Goal: Task Accomplishment & Management: Manage account settings

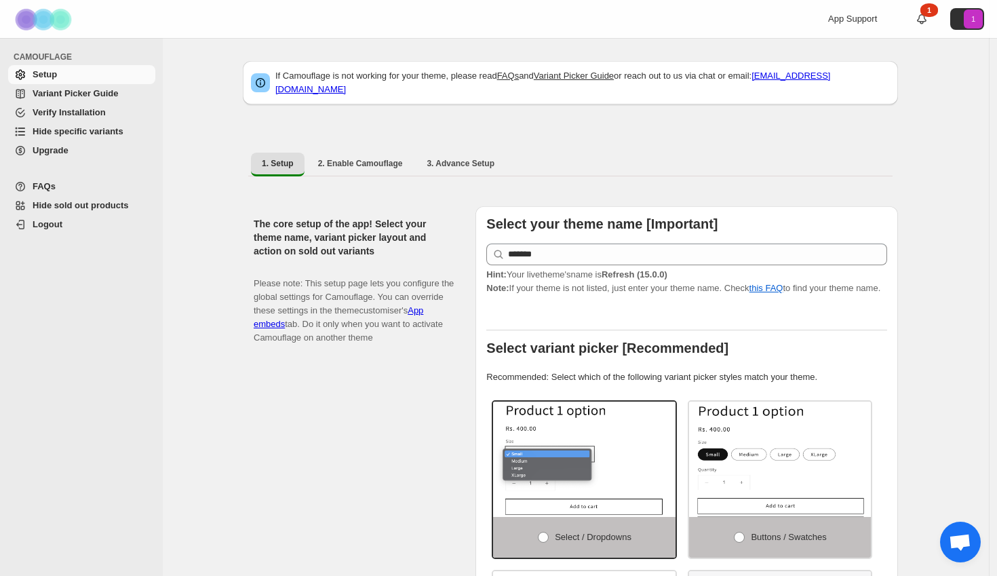
click at [61, 136] on span "Hide specific variants" at bounding box center [78, 131] width 91 height 10
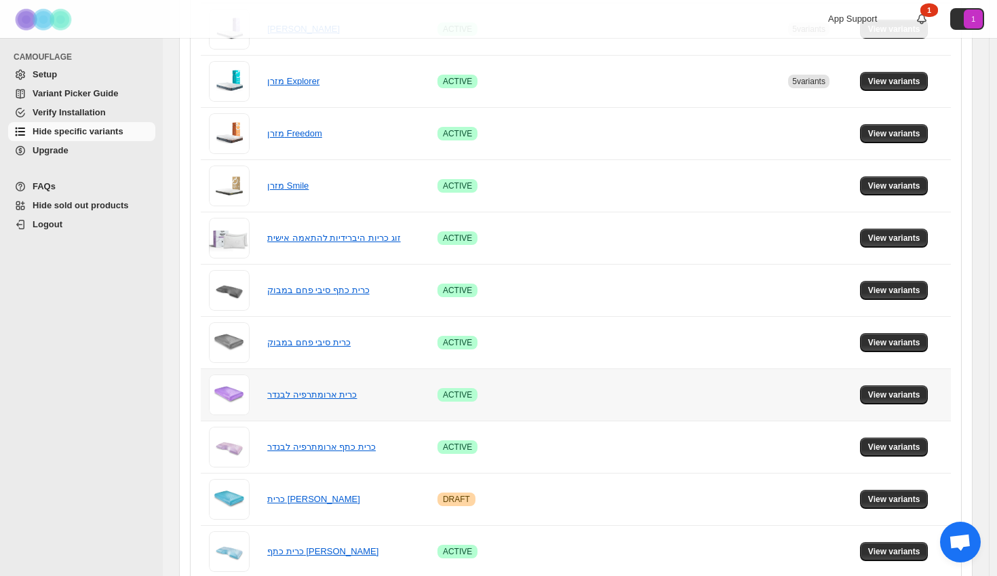
scroll to position [341, 0]
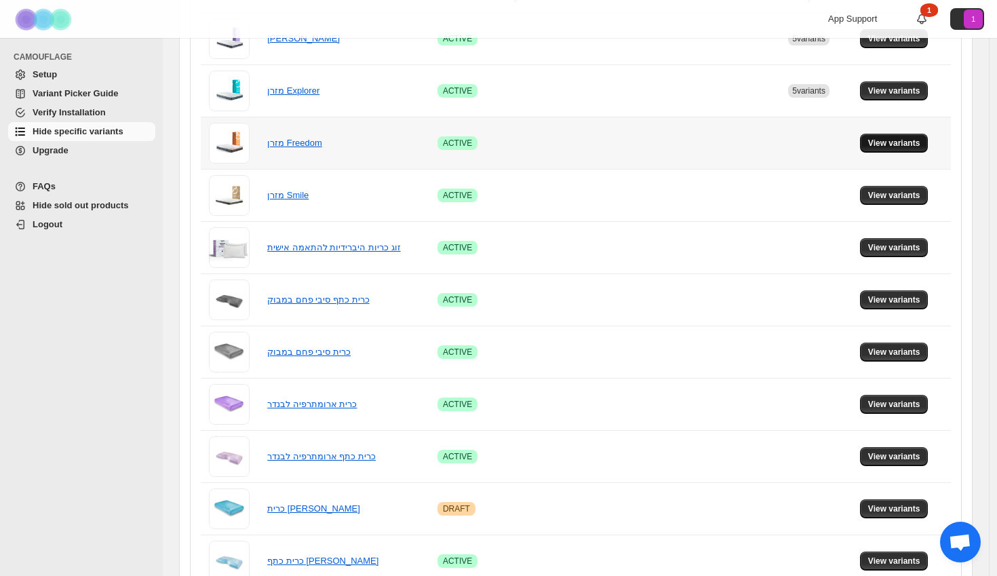
click at [911, 138] on span "View variants" at bounding box center [894, 143] width 52 height 11
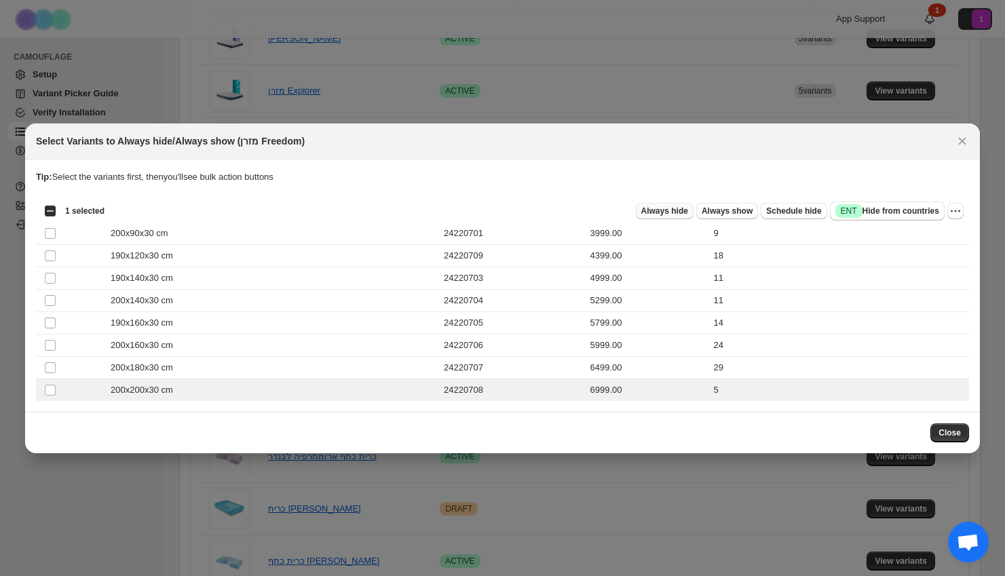
click at [674, 216] on span "Always hide" at bounding box center [664, 211] width 47 height 11
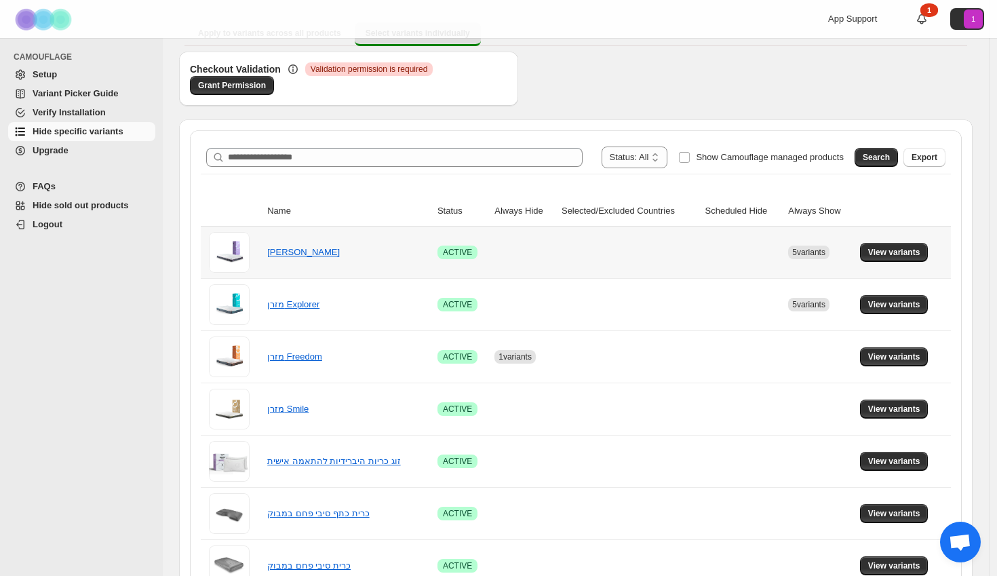
scroll to position [202, 0]
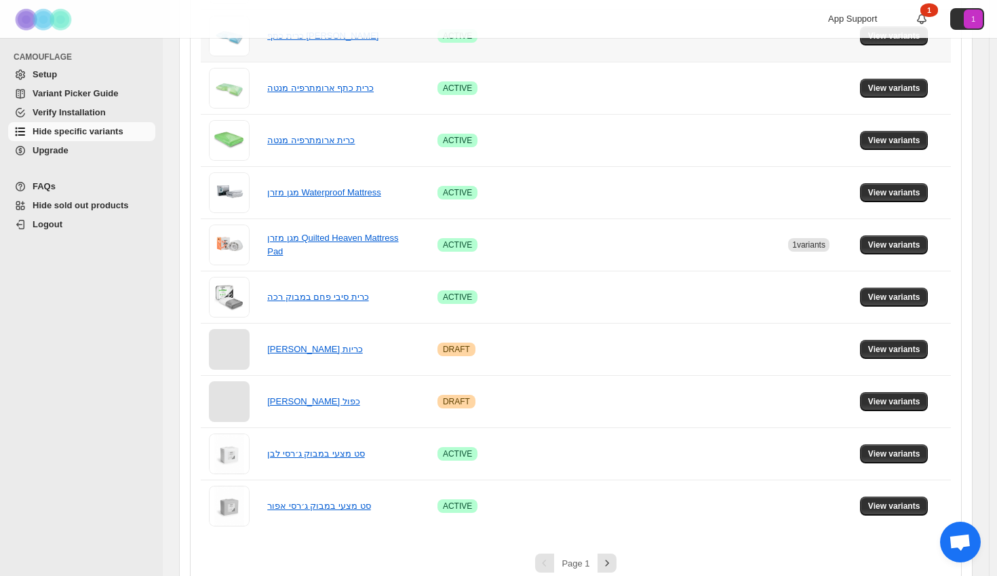
scroll to position [885, 0]
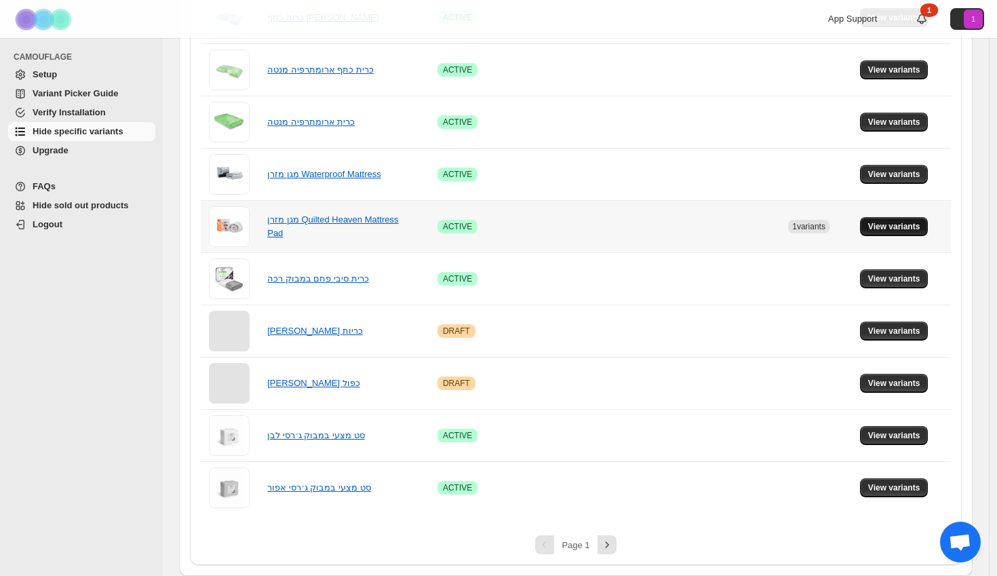
click at [908, 221] on span "View variants" at bounding box center [894, 226] width 52 height 11
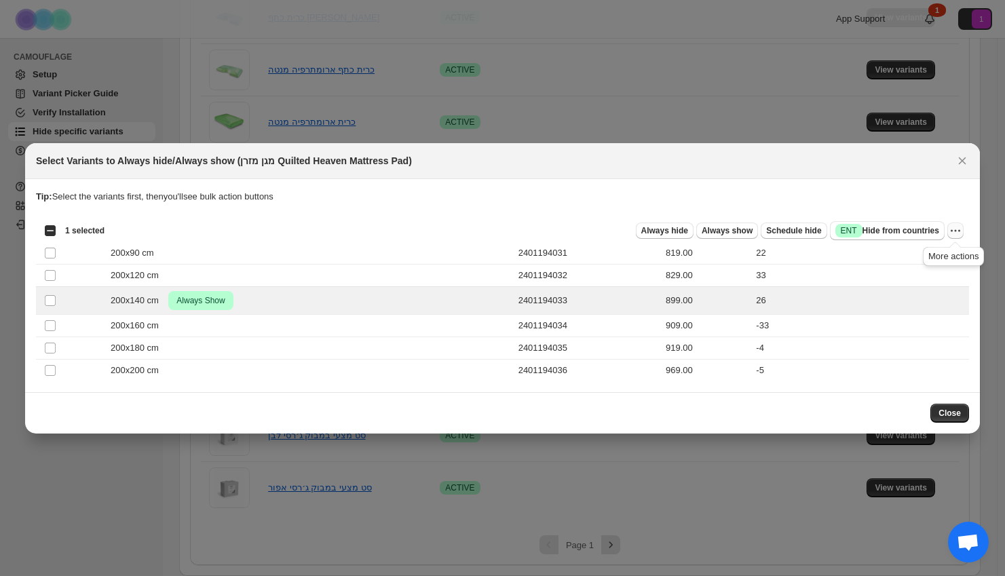
click at [954, 232] on icon "More actions" at bounding box center [955, 231] width 14 height 14
click at [929, 282] on span "Undo always show" at bounding box center [906, 280] width 98 height 14
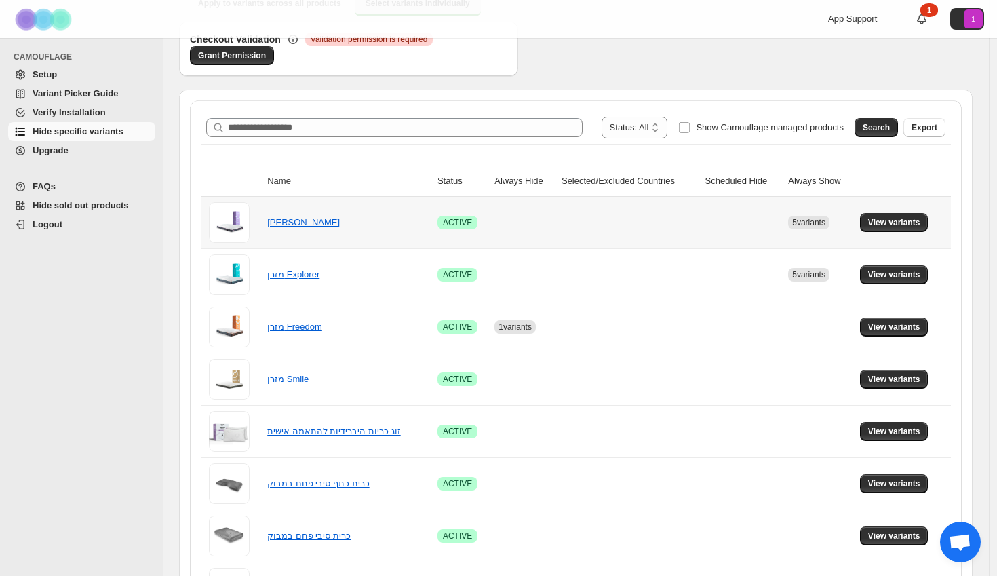
scroll to position [0, 0]
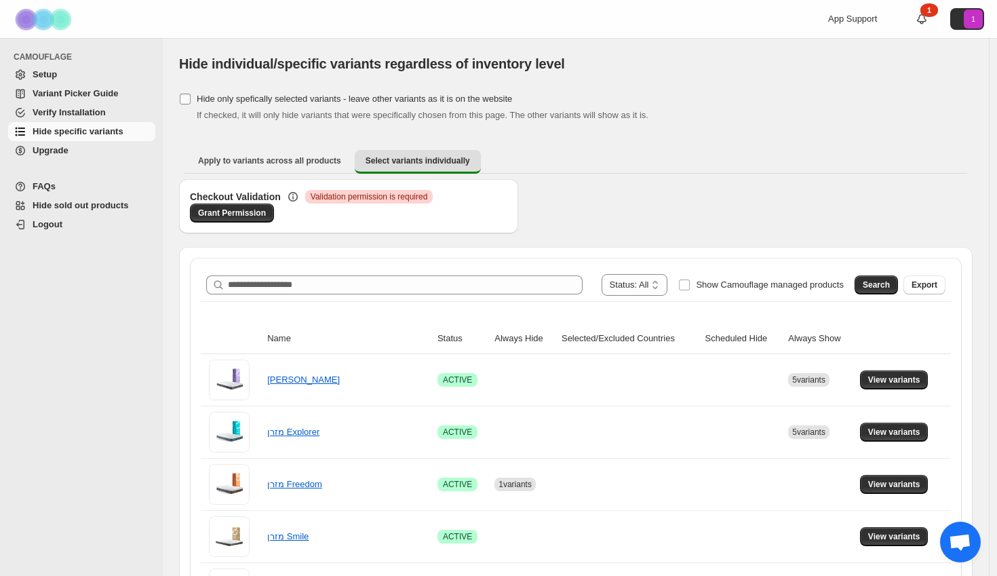
click at [193, 101] on label "Hide only spefically selected variants - leave other variants as it is on the w…" at bounding box center [345, 99] width 333 height 19
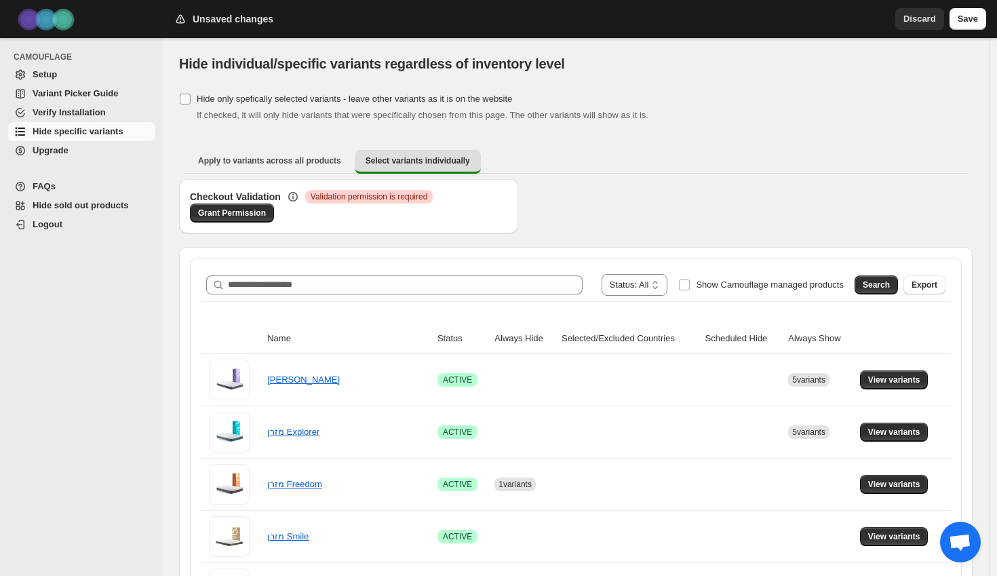
click at [193, 101] on label "Hide only spefically selected variants - leave other variants as it is on the w…" at bounding box center [345, 99] width 333 height 19
click at [979, 18] on button "Save" at bounding box center [968, 19] width 37 height 22
